Goal: Navigation & Orientation: Find specific page/section

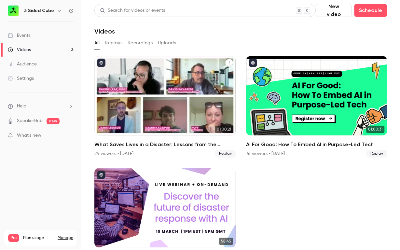
click at [131, 144] on h2 "What Saves Lives in a Disaster: Lessons from the Frontlines of Tech" at bounding box center [164, 145] width 141 height 8
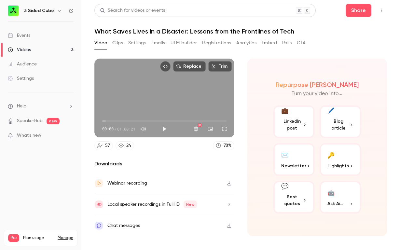
click at [216, 45] on button "Registrations" at bounding box center [216, 43] width 29 height 10
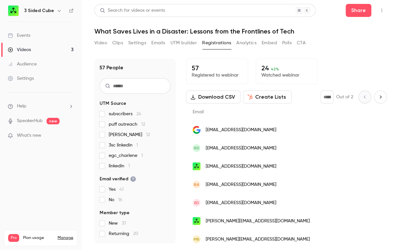
click at [107, 42] on button "Video" at bounding box center [100, 43] width 13 height 10
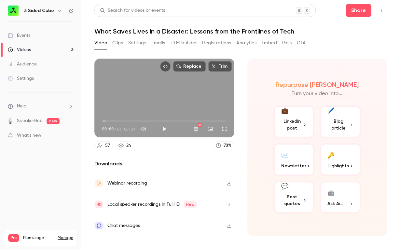
click at [34, 41] on link "Events" at bounding box center [40, 35] width 81 height 14
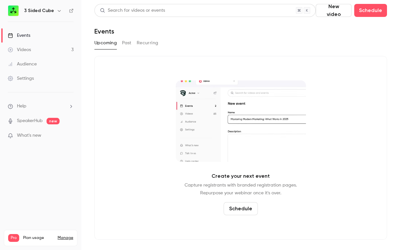
click at [129, 43] on button "Past" at bounding box center [126, 43] width 9 height 10
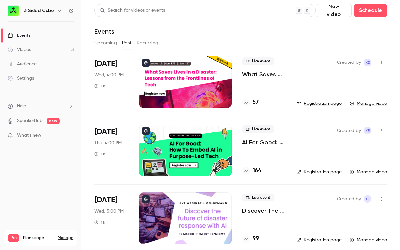
click at [308, 104] on link "Registration page" at bounding box center [319, 103] width 45 height 7
